Goal: Obtain resource: Download file/media

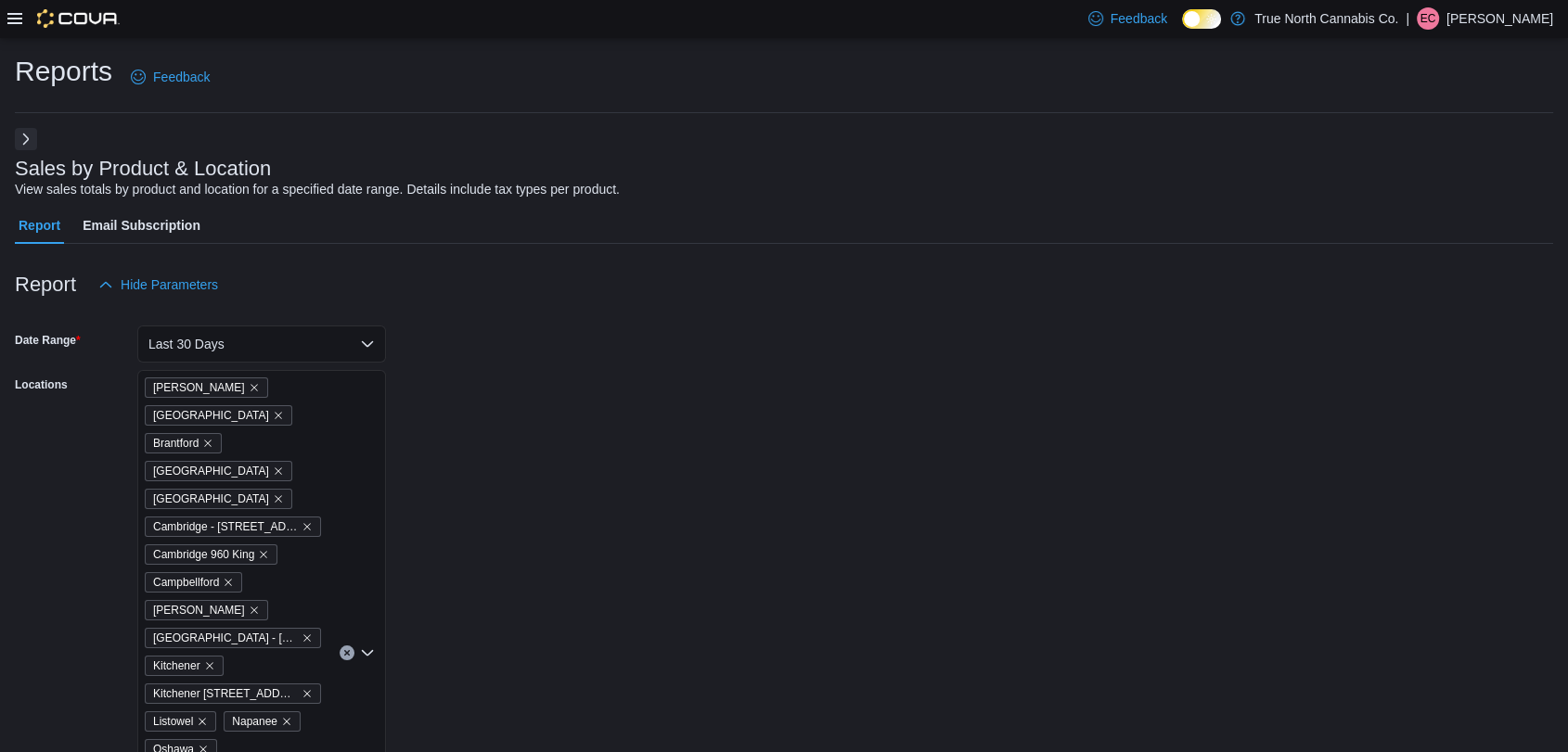
click at [28, 19] on div at bounding box center [64, 18] width 113 height 19
click at [17, 19] on icon at bounding box center [15, 18] width 15 height 11
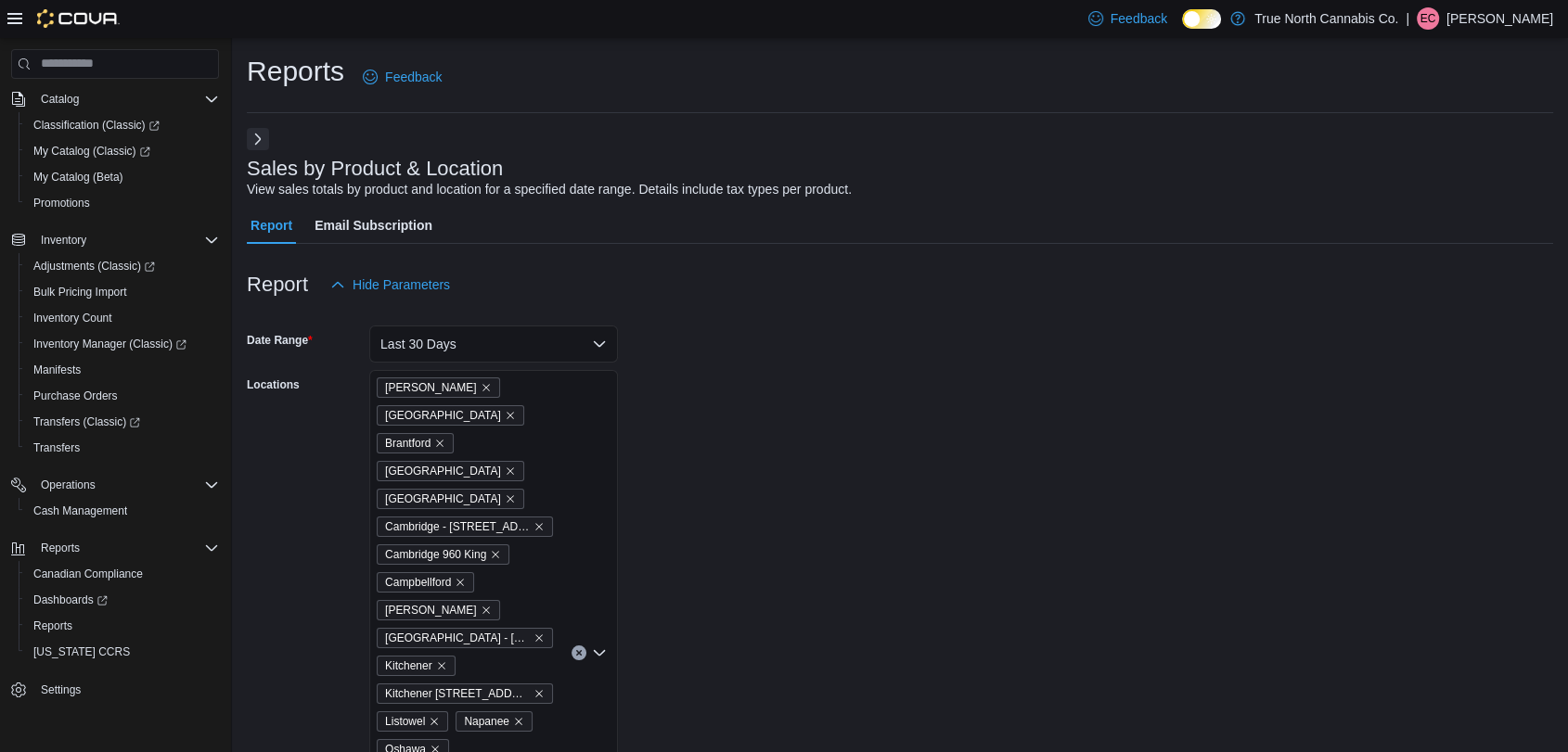
scroll to position [400, 0]
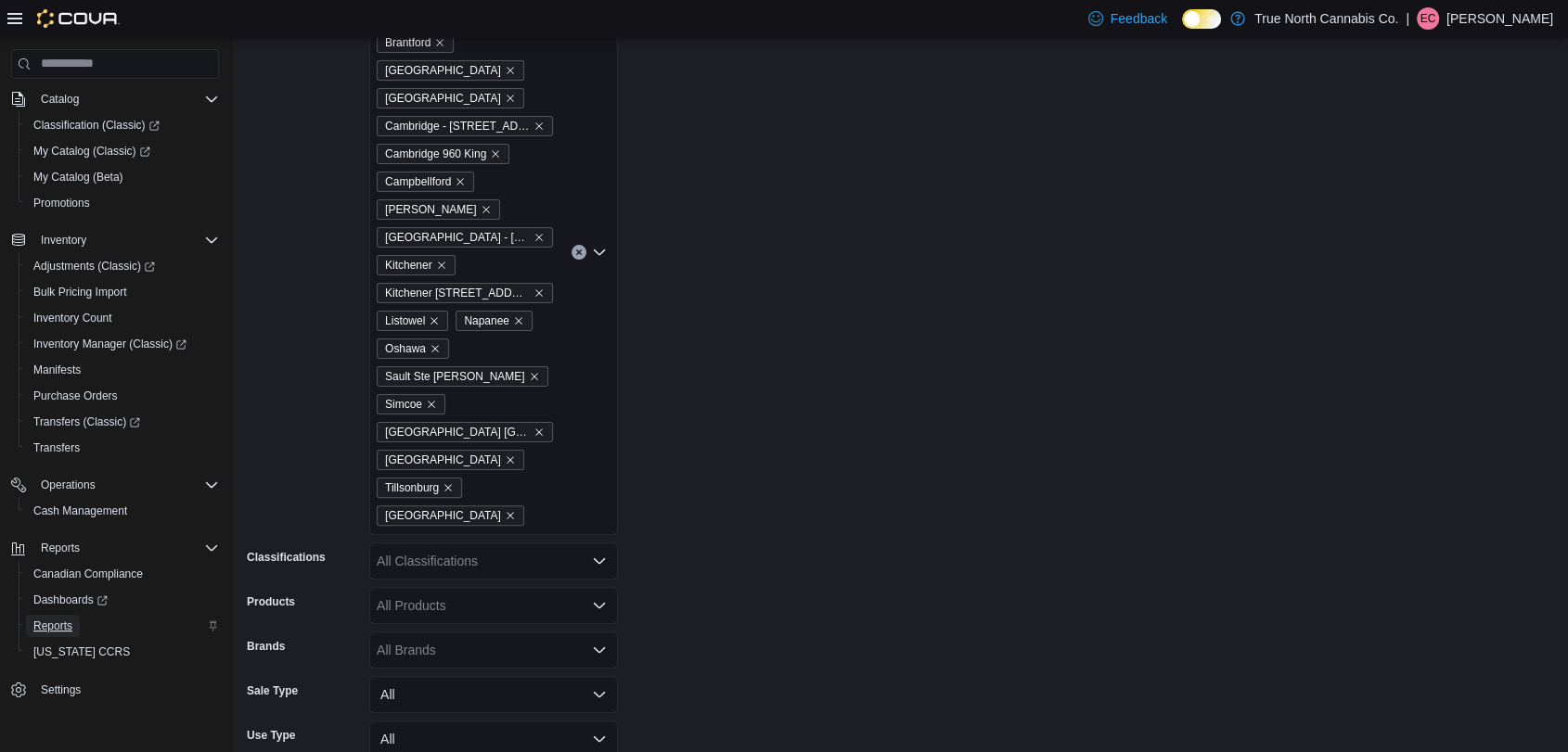
click at [59, 627] on span "Reports" at bounding box center [52, 626] width 39 height 15
click at [73, 620] on link "Reports" at bounding box center [52, 626] width 53 height 23
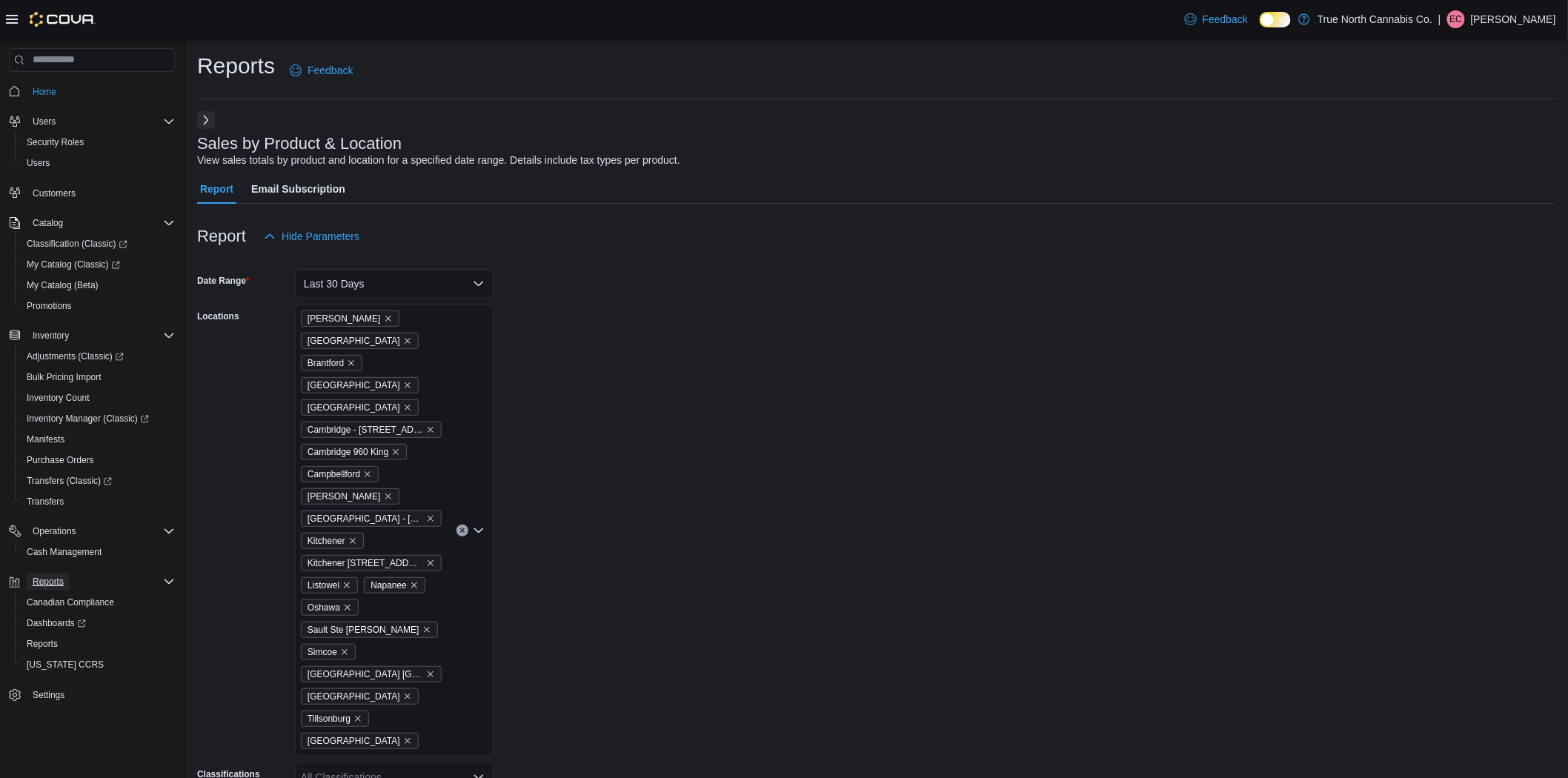
click at [62, 573] on span "Reports" at bounding box center [47, 581] width 31 height 18
click at [62, 573] on span "Reports" at bounding box center [47, 581] width 31 height 18
click at [46, 600] on span "Reports" at bounding box center [42, 644] width 31 height 12
click at [209, 126] on button "Next" at bounding box center [206, 119] width 18 height 18
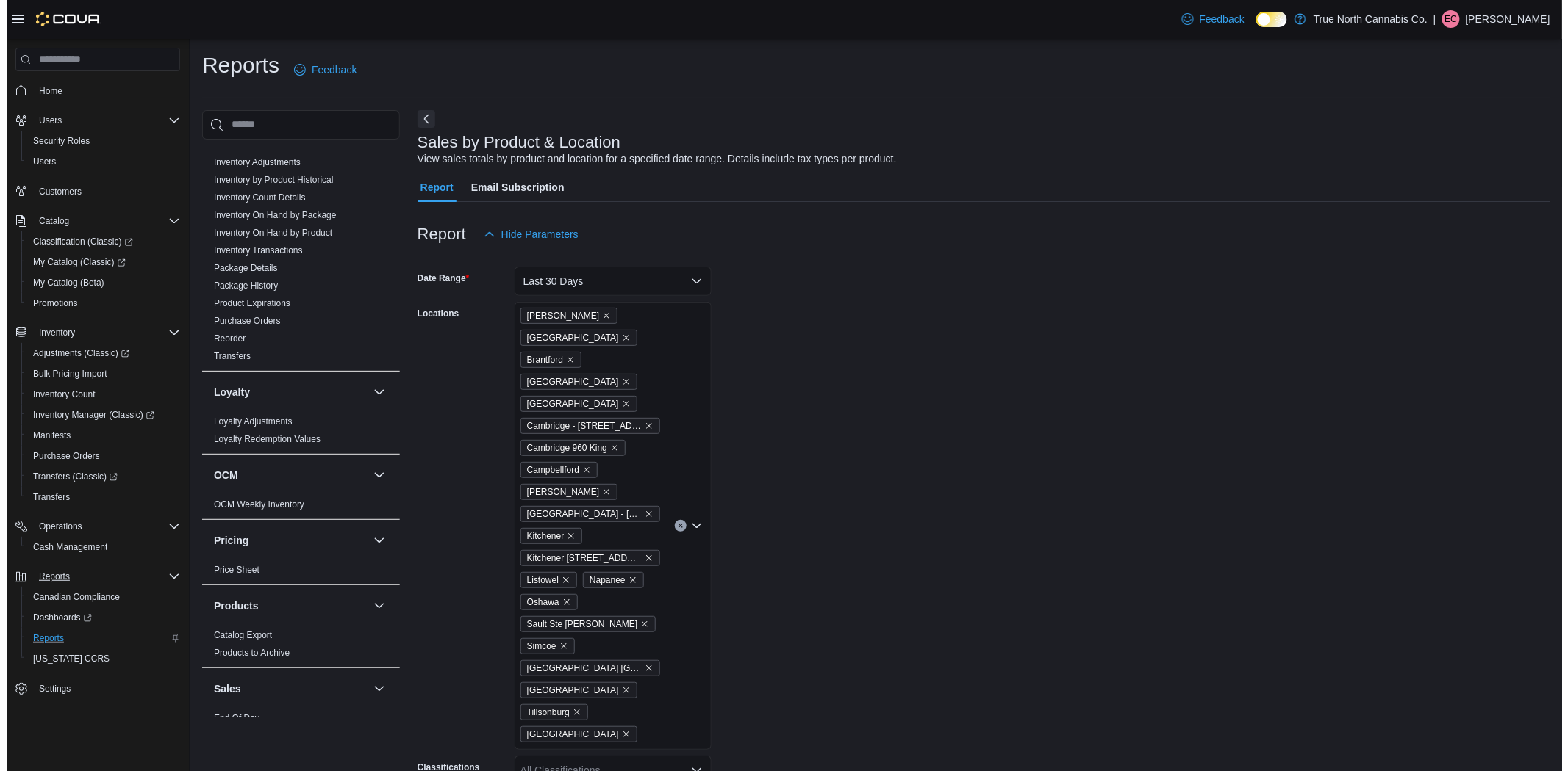
scroll to position [489, 0]
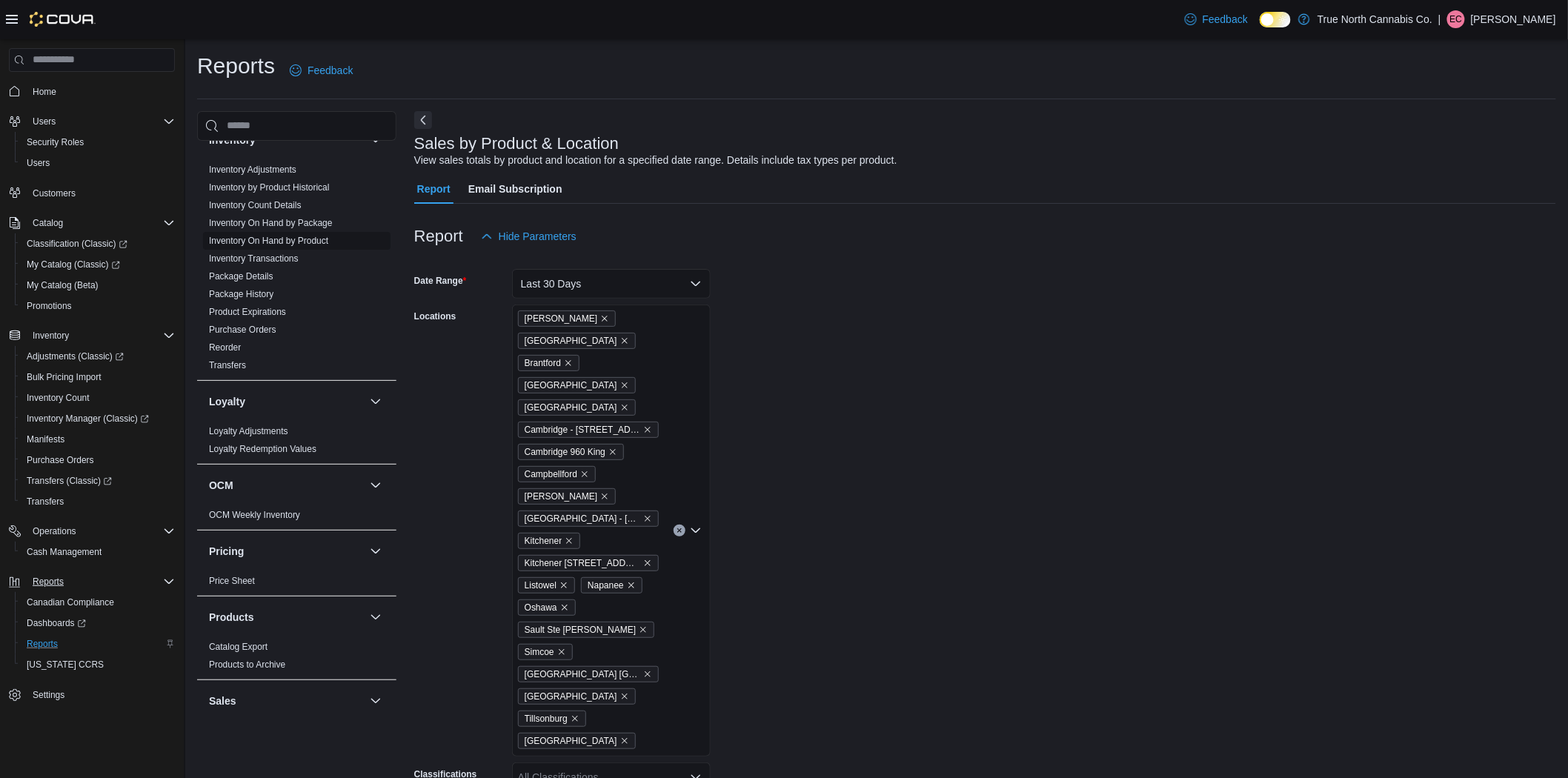
click at [283, 242] on link "Inventory On Hand by Product" at bounding box center [268, 240] width 119 height 10
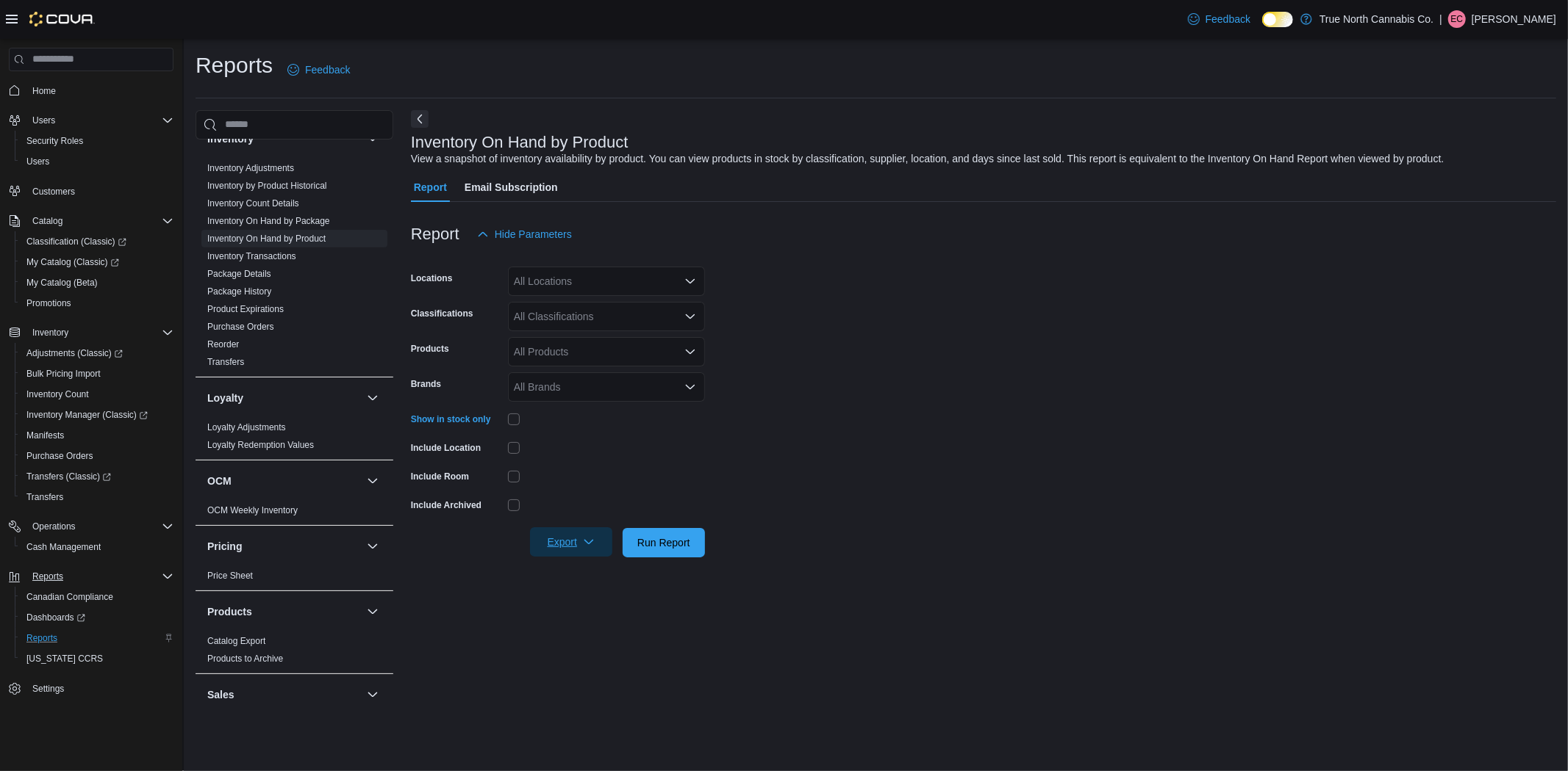
click at [568, 544] on span "Export" at bounding box center [571, 542] width 65 height 30
click at [578, 573] on span "Export to Excel" at bounding box center [573, 571] width 66 height 12
click at [77, 239] on span "Classification (Classic)" at bounding box center [77, 241] width 100 height 12
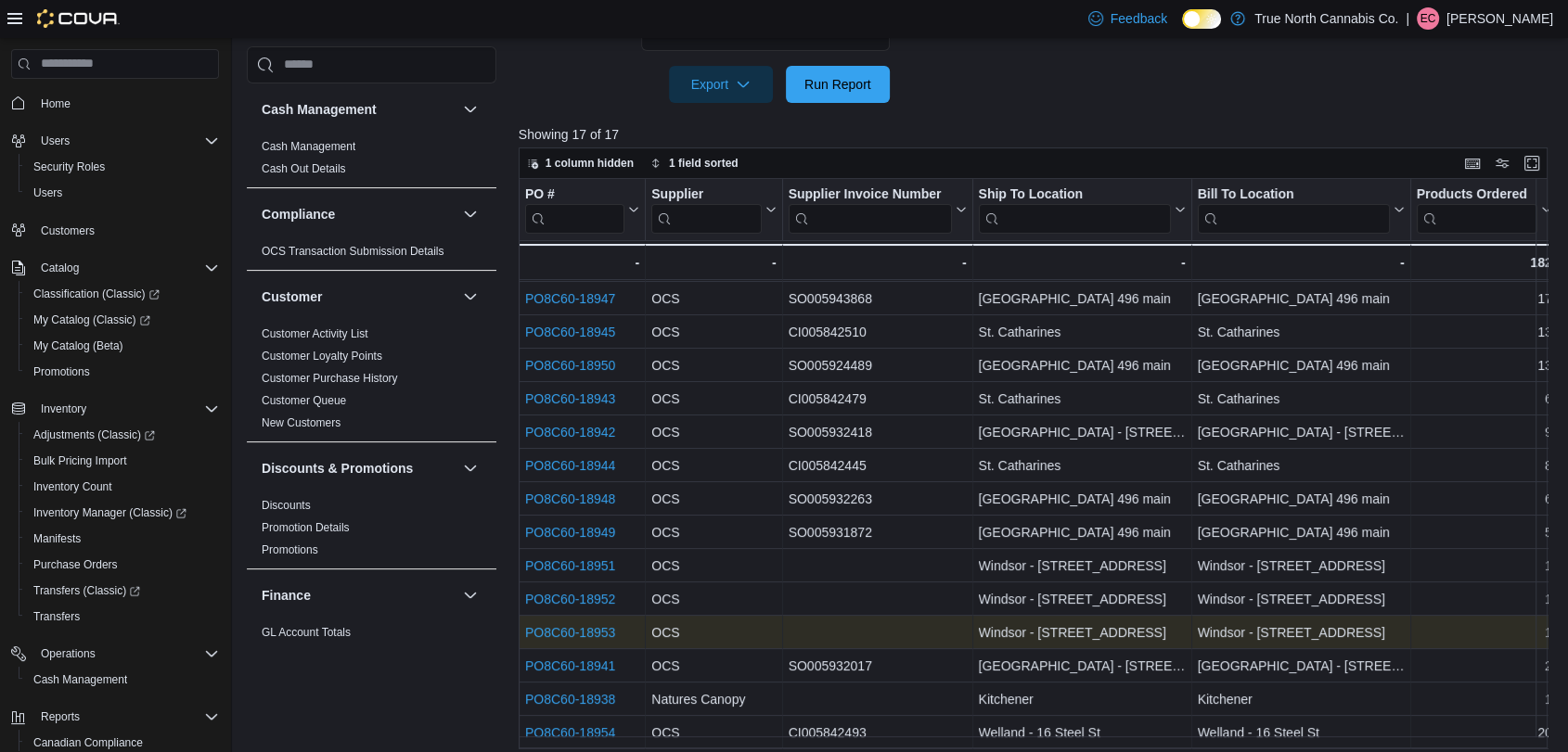
scroll to position [545, 0]
